Goal: Check status: Check status

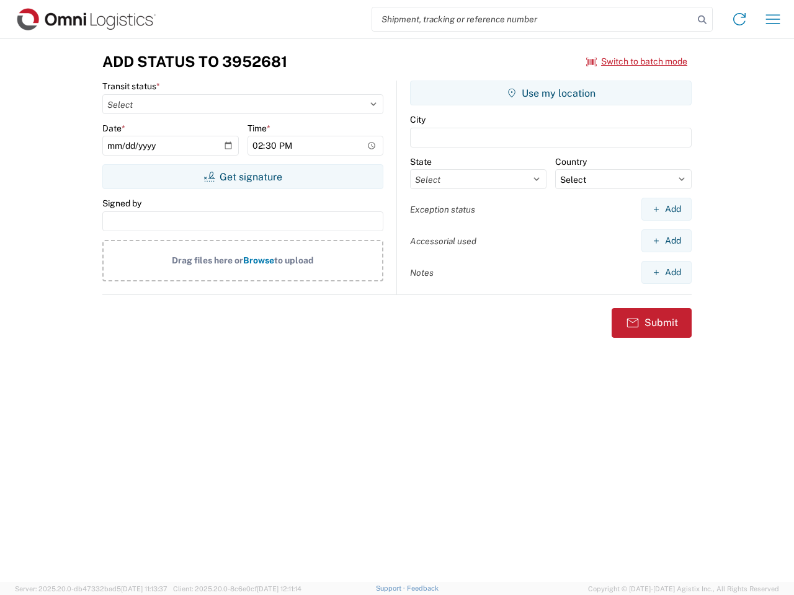
click at [533, 19] on input "search" at bounding box center [532, 19] width 321 height 24
click at [702, 20] on icon at bounding box center [701, 19] width 17 height 17
click at [739, 19] on icon at bounding box center [739, 19] width 20 height 20
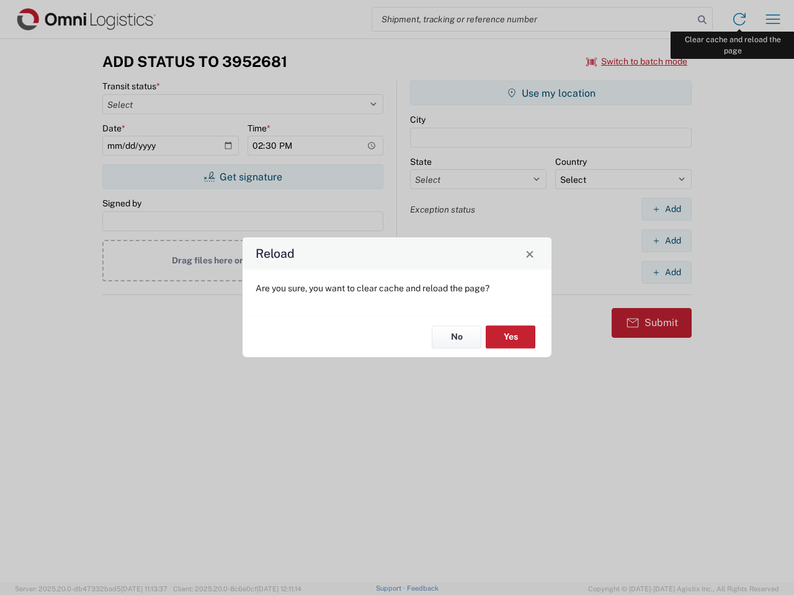
click at [772, 19] on div "Reload Are you sure, you want to clear cache and reload the page? No Yes" at bounding box center [397, 297] width 794 height 595
click at [637, 61] on div "Reload Are you sure, you want to clear cache and reload the page? No Yes" at bounding box center [397, 297] width 794 height 595
click at [242, 177] on div "Reload Are you sure, you want to clear cache and reload the page? No Yes" at bounding box center [397, 297] width 794 height 595
click at [551, 93] on div "Reload Are you sure, you want to clear cache and reload the page? No Yes" at bounding box center [397, 297] width 794 height 595
click at [666, 209] on div "Reload Are you sure, you want to clear cache and reload the page? No Yes" at bounding box center [397, 297] width 794 height 595
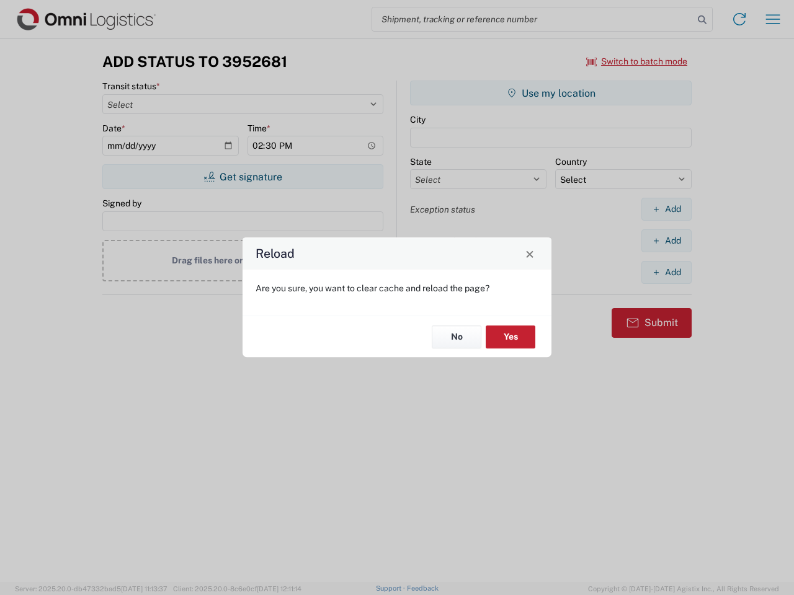
click at [666, 241] on div "Reload Are you sure, you want to clear cache and reload the page? No Yes" at bounding box center [397, 297] width 794 height 595
click at [666, 272] on div "Reload Are you sure, you want to clear cache and reload the page? No Yes" at bounding box center [397, 297] width 794 height 595
